Goal: Task Accomplishment & Management: Complete application form

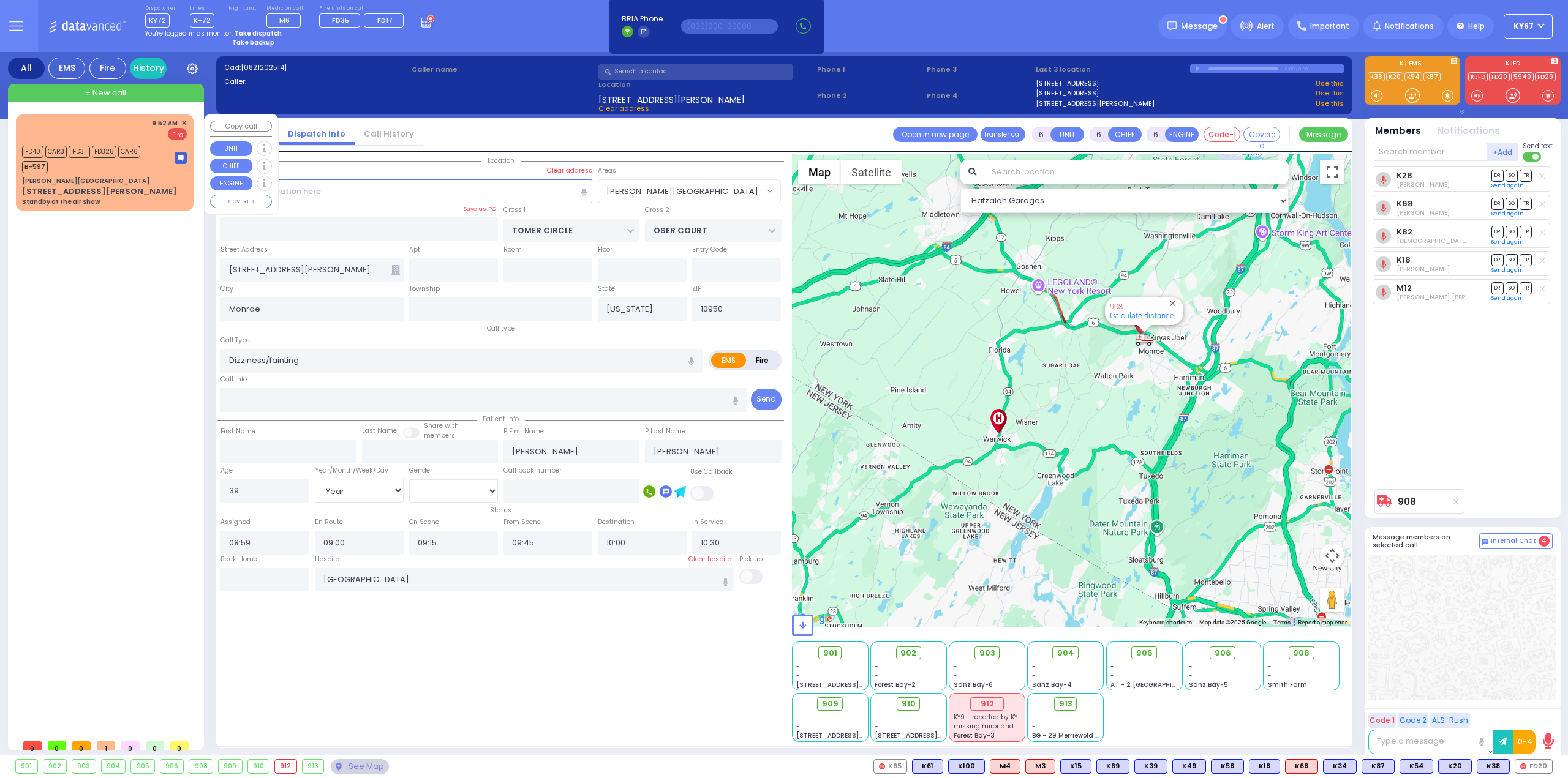
select select "[PERSON_NAME][GEOGRAPHIC_DATA]"
select select "Year"
select select "[DEMOGRAPHIC_DATA]"
click at [138, 174] on div "9:52 AM ✕ Fire FD40 CAR3" at bounding box center [105, 162] width 173 height 92
type input "2"
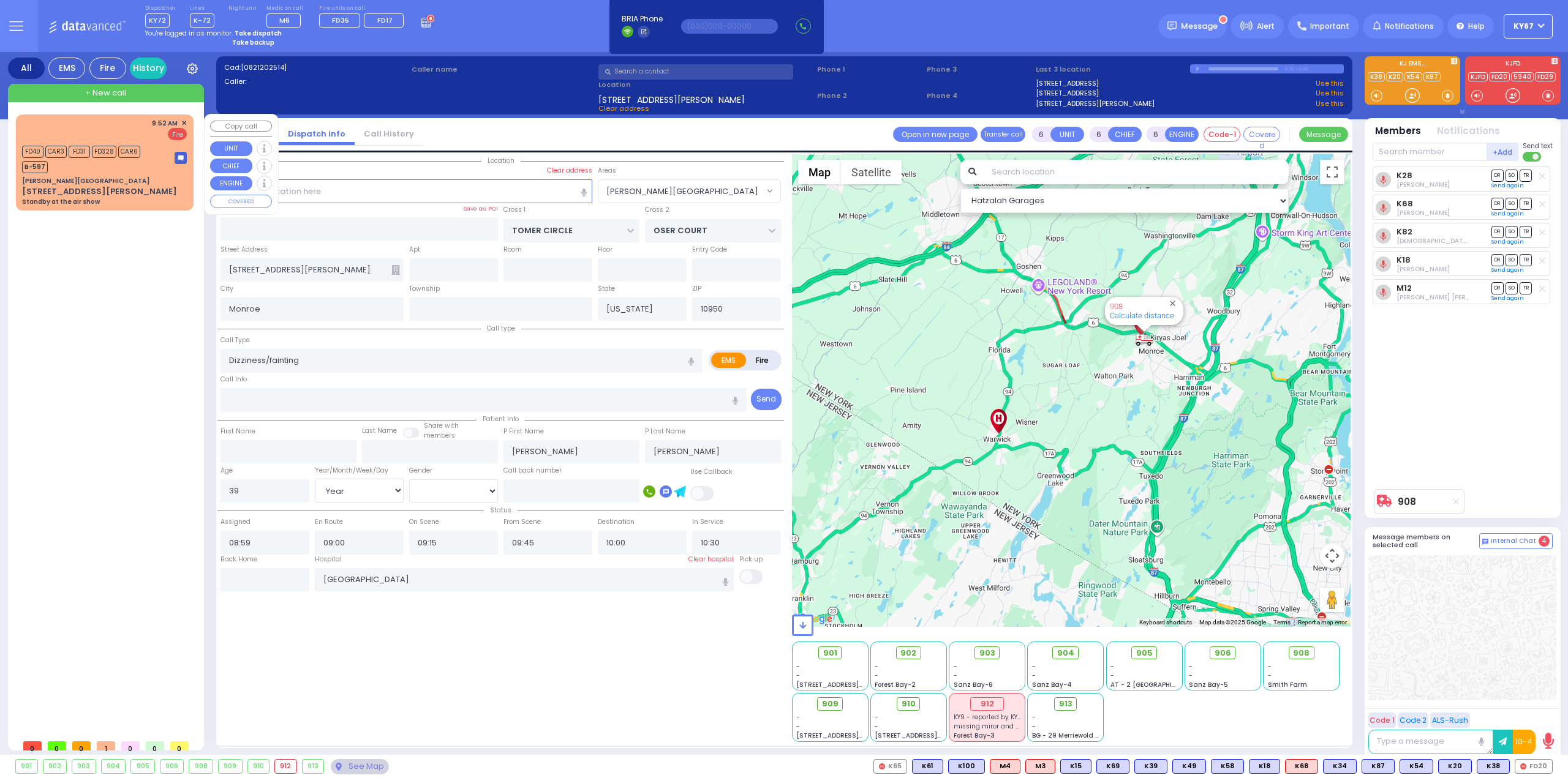
type input "1"
select select
type input "Standby at the air show"
radio input "false"
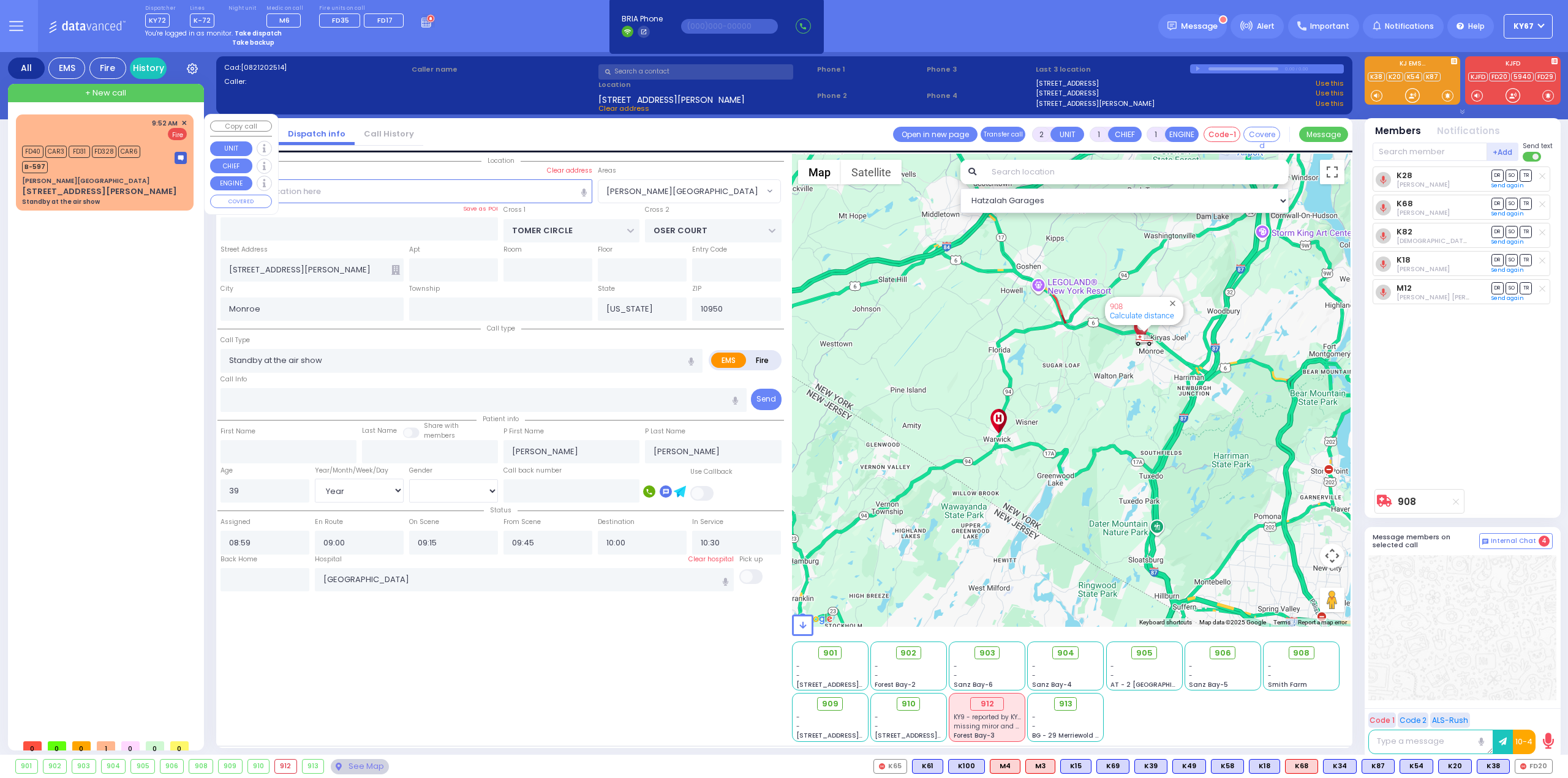
radio input "true"
select select
type input "09:52"
type input "09:53"
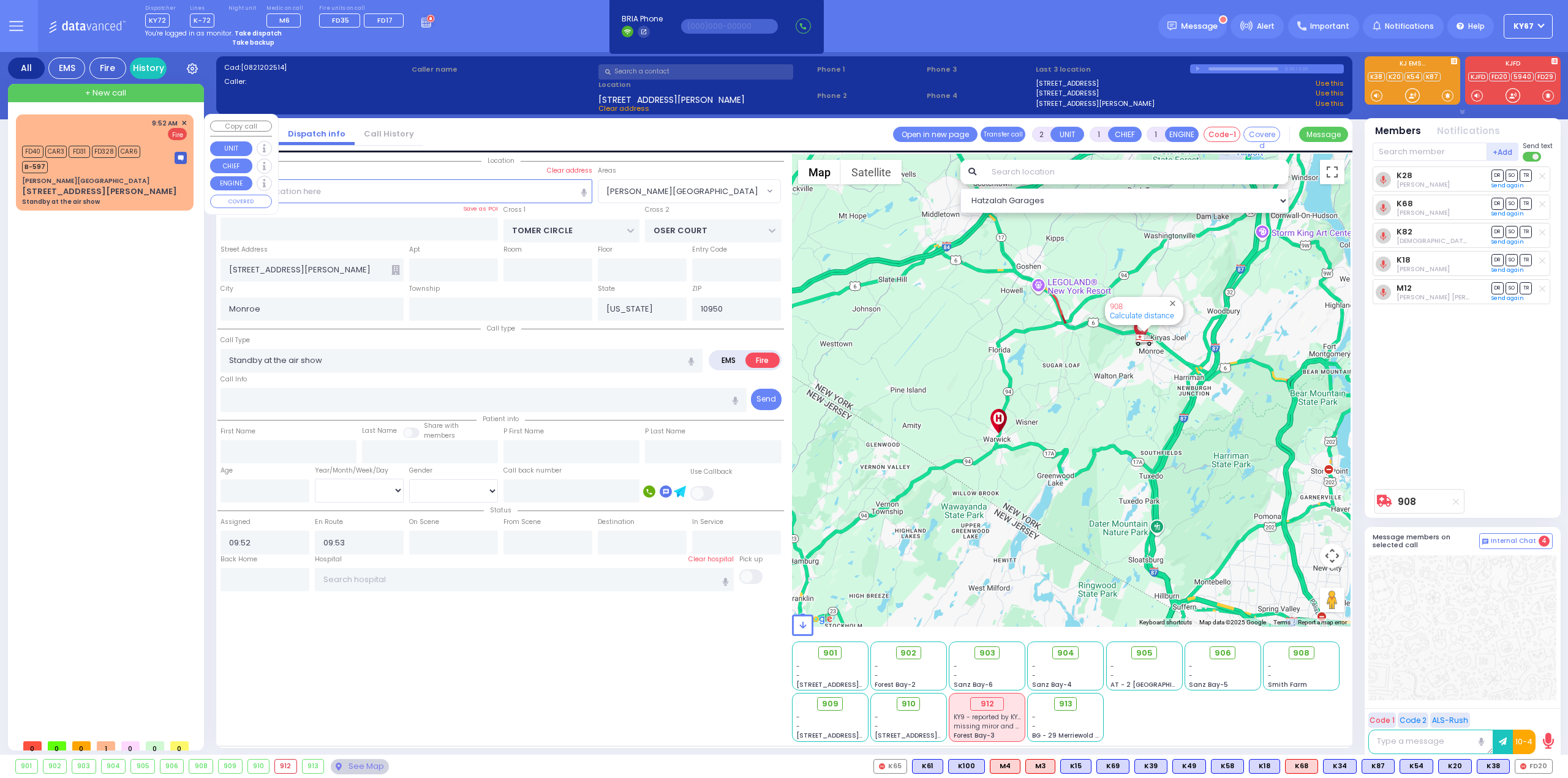
select select "Hatzalah Garages"
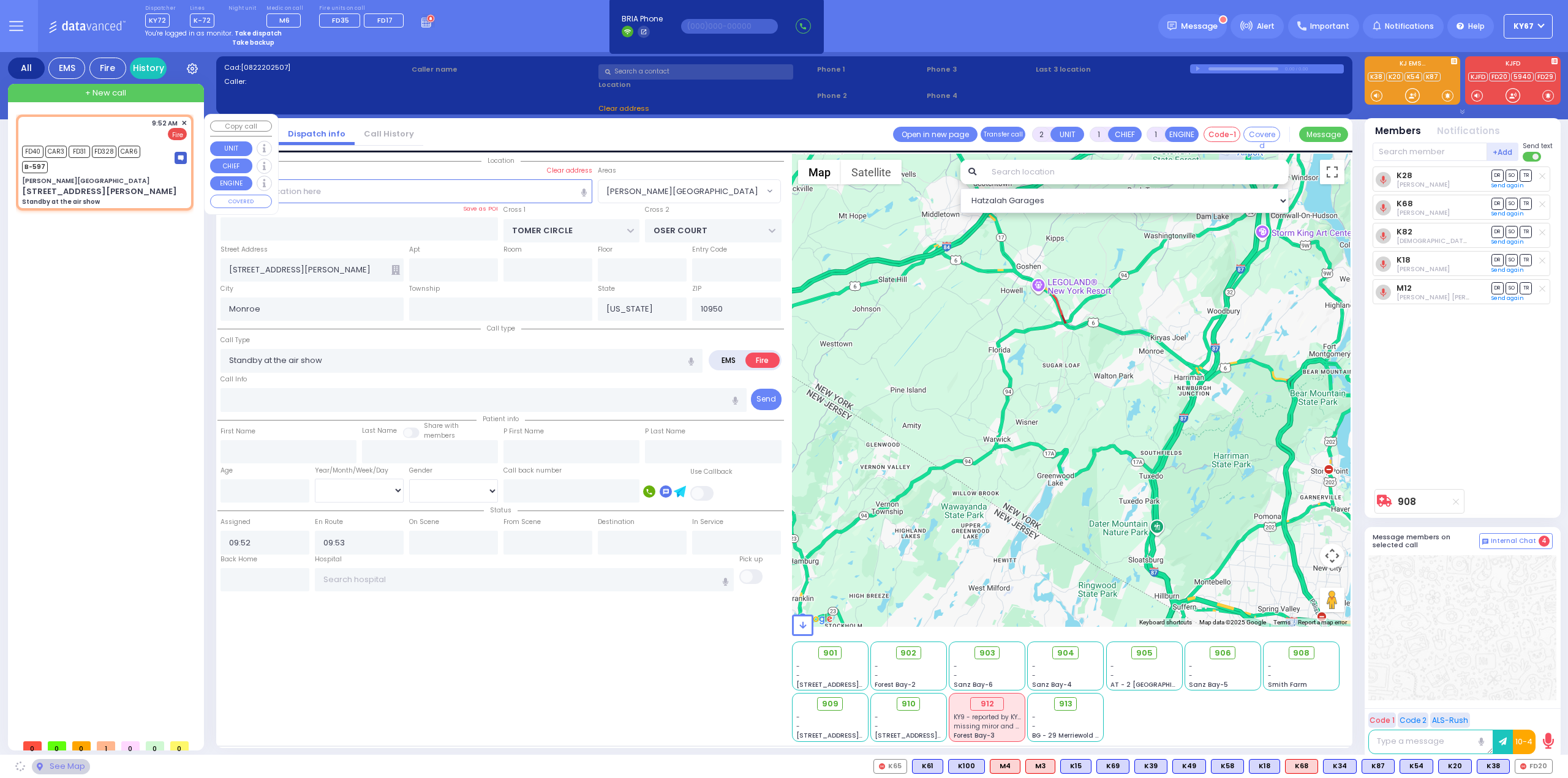
type input "[PERSON_NAME][GEOGRAPHIC_DATA]"
type input "[GEOGRAPHIC_DATA]"
type input "UNION ST"
type input "[STREET_ADDRESS][PERSON_NAME]"
type input "[PERSON_NAME]"
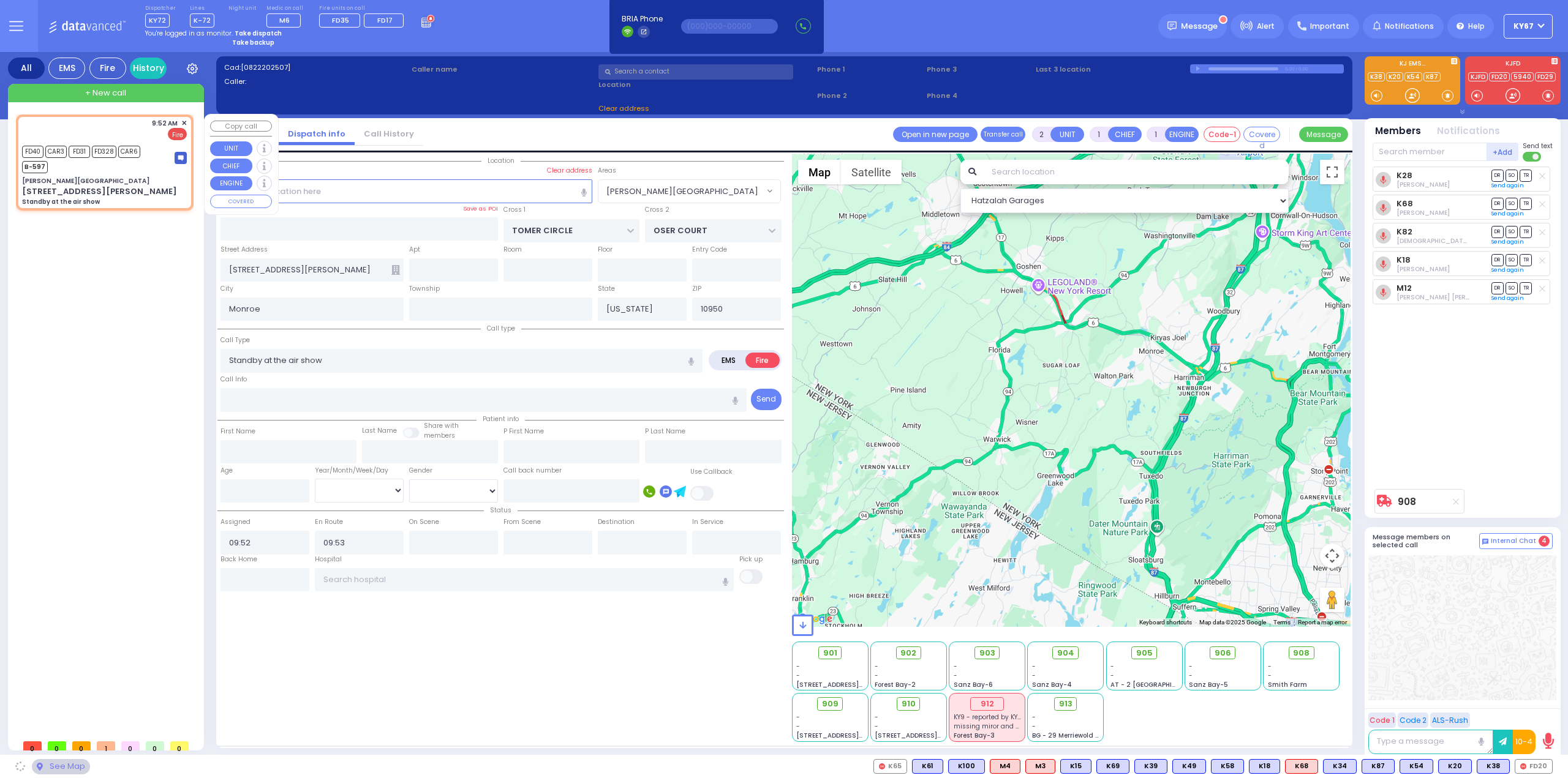
type input "12549"
